Goal: Task Accomplishment & Management: Manage account settings

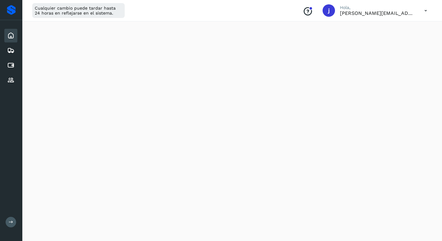
scroll to position [84, 0]
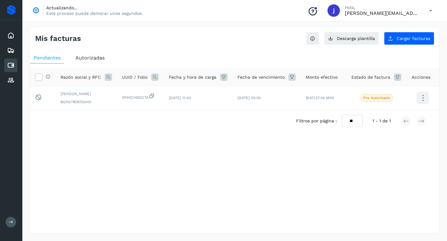
click at [12, 66] on icon at bounding box center [10, 65] width 7 height 7
click at [14, 83] on icon at bounding box center [10, 80] width 7 height 7
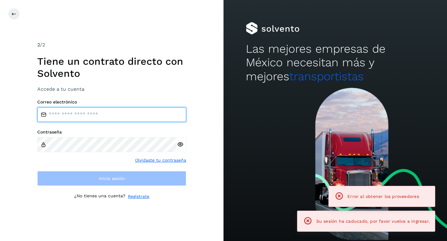
type input "**********"
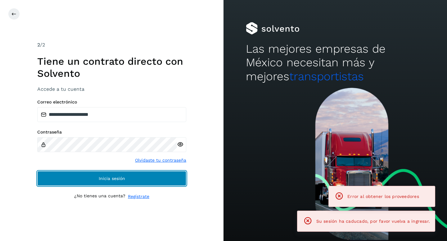
click at [87, 177] on button "Inicia sesión" at bounding box center [111, 178] width 149 height 15
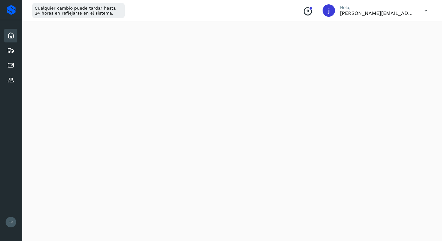
scroll to position [168, 0]
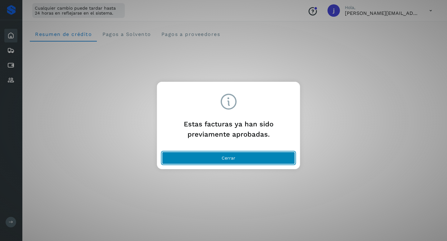
click at [230, 156] on span "Cerrar" at bounding box center [228, 158] width 14 height 4
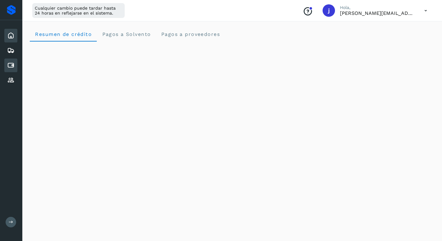
click at [13, 65] on icon at bounding box center [10, 65] width 7 height 7
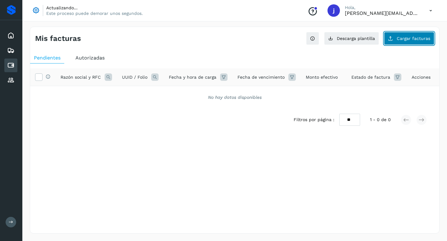
click at [406, 38] on span "Cargar facturas" at bounding box center [412, 38] width 33 height 4
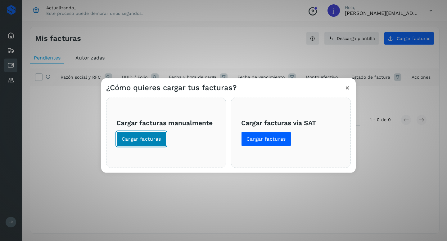
click at [149, 136] on span "Cargar facturas" at bounding box center [141, 139] width 39 height 7
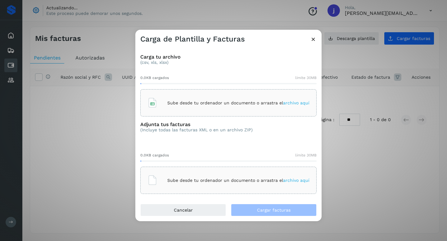
click at [294, 103] on span "archivo aquí" at bounding box center [296, 102] width 26 height 5
click at [300, 178] on span "archivo aquí" at bounding box center [296, 180] width 26 height 5
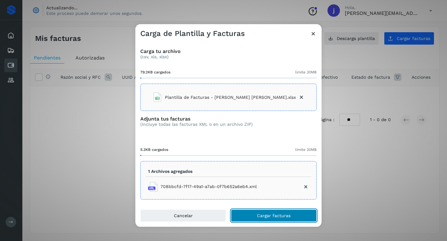
click at [275, 215] on span "Cargar facturas" at bounding box center [273, 216] width 33 height 4
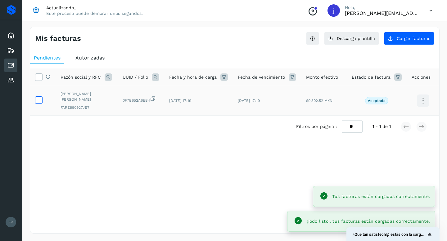
click at [40, 99] on icon at bounding box center [38, 99] width 7 height 7
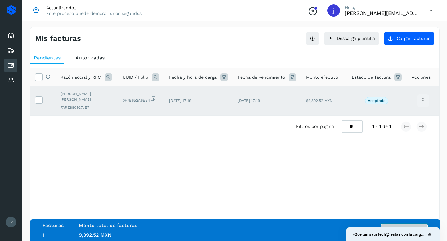
click at [402, 225] on button "Autorizar facturas" at bounding box center [403, 230] width 47 height 12
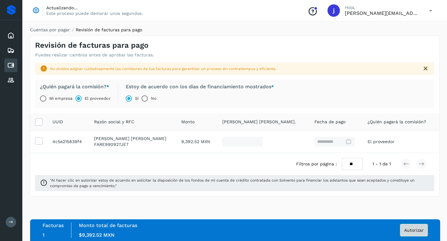
click at [413, 232] on span "Autorizar" at bounding box center [414, 230] width 20 height 4
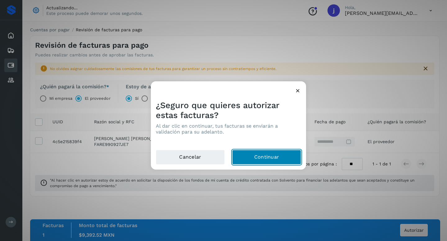
click at [271, 156] on button "Continuar" at bounding box center [266, 157] width 69 height 15
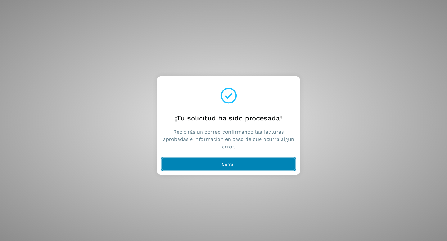
click at [223, 163] on span "Cerrar" at bounding box center [228, 164] width 14 height 4
